Goal: Check status

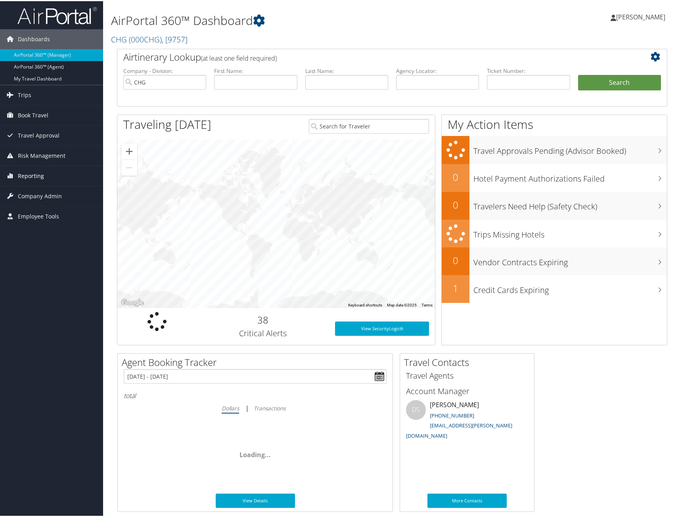
click at [36, 176] on span "Reporting" at bounding box center [31, 175] width 26 height 20
click at [33, 215] on link "Virtual Pay Lookup" at bounding box center [51, 215] width 103 height 12
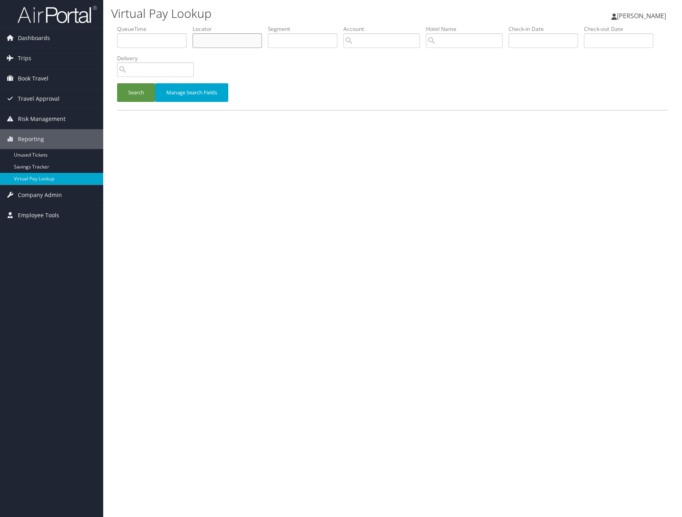
click at [211, 41] on input "text" at bounding box center [226, 40] width 69 height 15
paste input "APYRIR"
click at [194, 41] on input "APYRIR" at bounding box center [226, 40] width 69 height 15
type input "APYRIR"
click at [138, 92] on button "Search" at bounding box center [136, 92] width 38 height 19
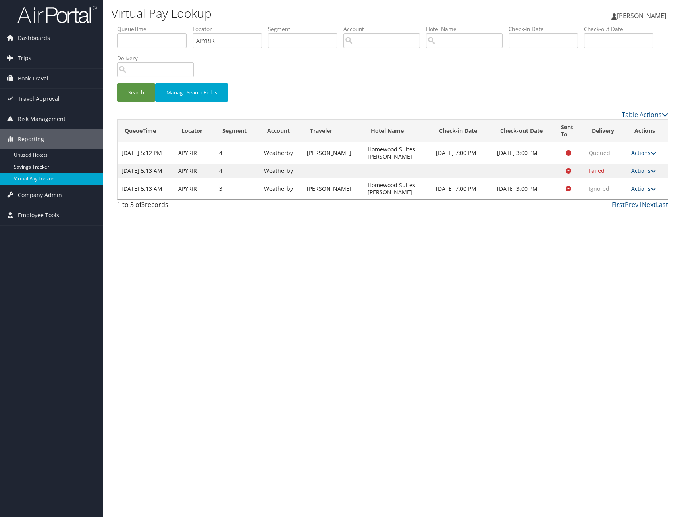
click at [652, 192] on icon at bounding box center [653, 189] width 6 height 6
click at [624, 221] on link "Logs" at bounding box center [628, 220] width 50 height 13
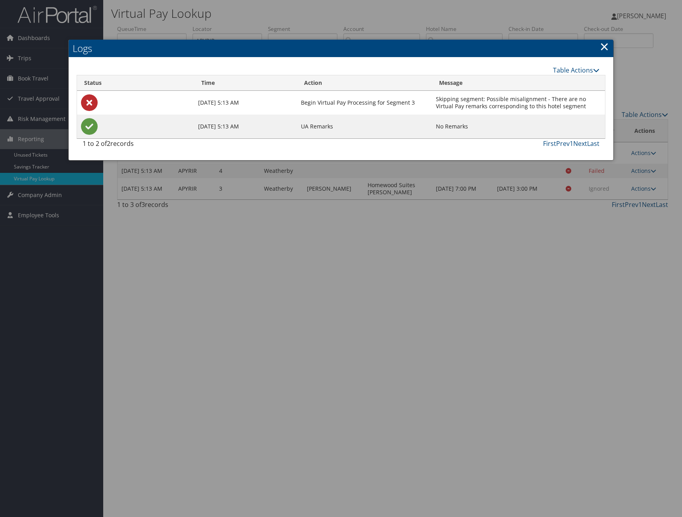
click at [354, 289] on div at bounding box center [341, 258] width 682 height 517
